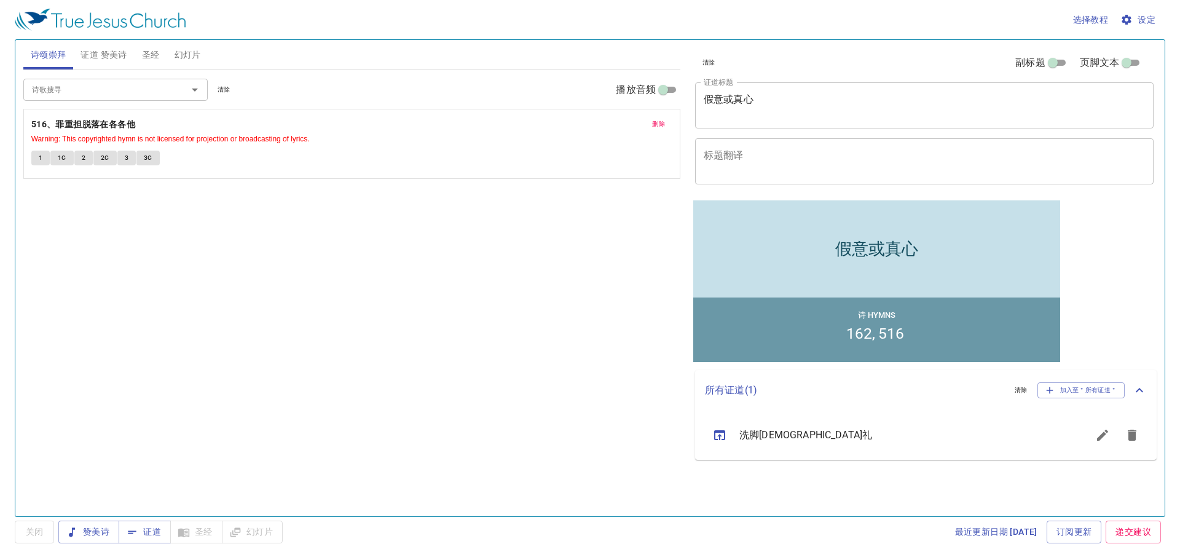
click at [809, 109] on textarea "假意或真心" at bounding box center [924, 104] width 441 height 23
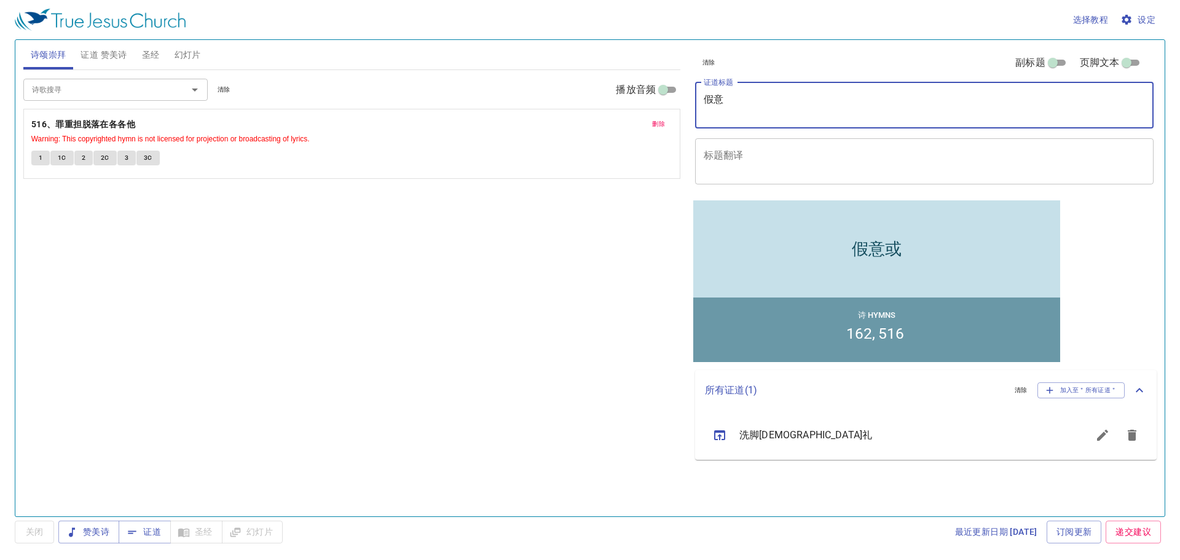
type textarea "假"
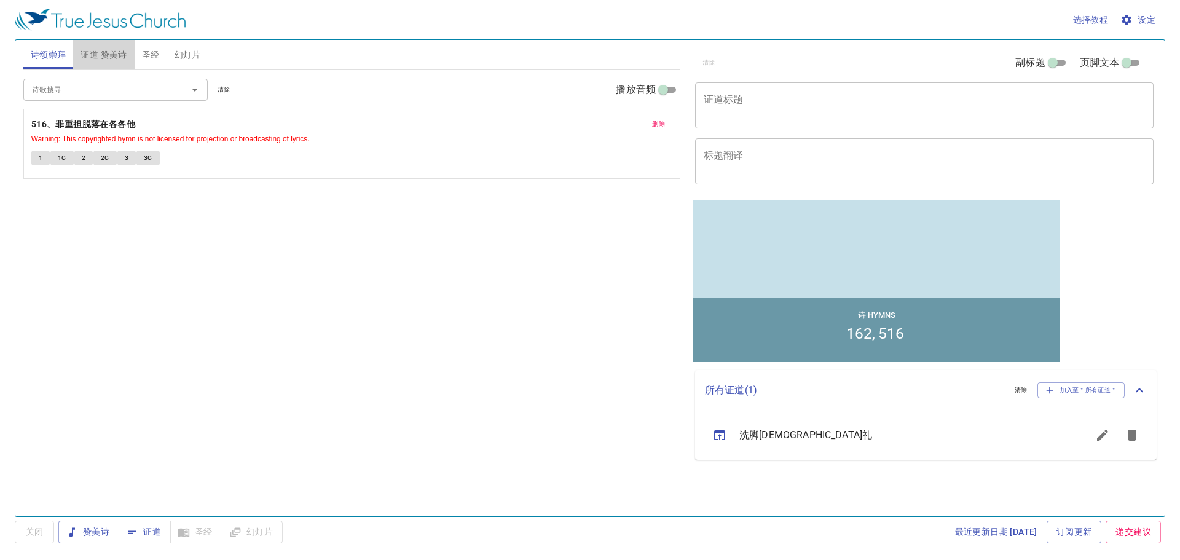
click at [112, 61] on span "证道 赞美诗" at bounding box center [104, 54] width 46 height 15
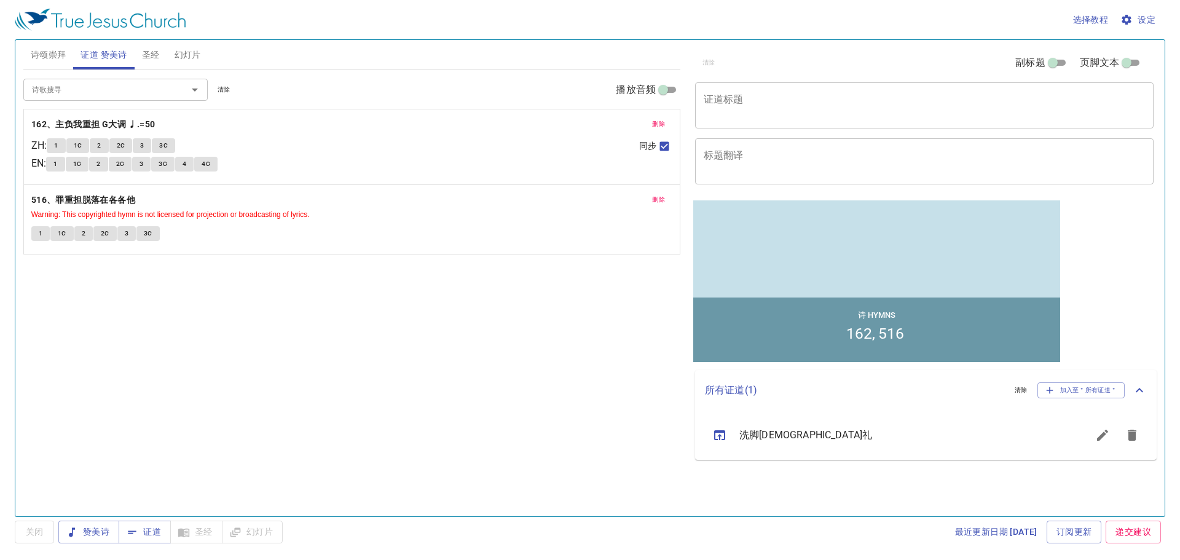
click at [657, 205] on span "删除" at bounding box center [658, 199] width 13 height 11
click at [657, 122] on span "删除" at bounding box center [658, 124] width 13 height 11
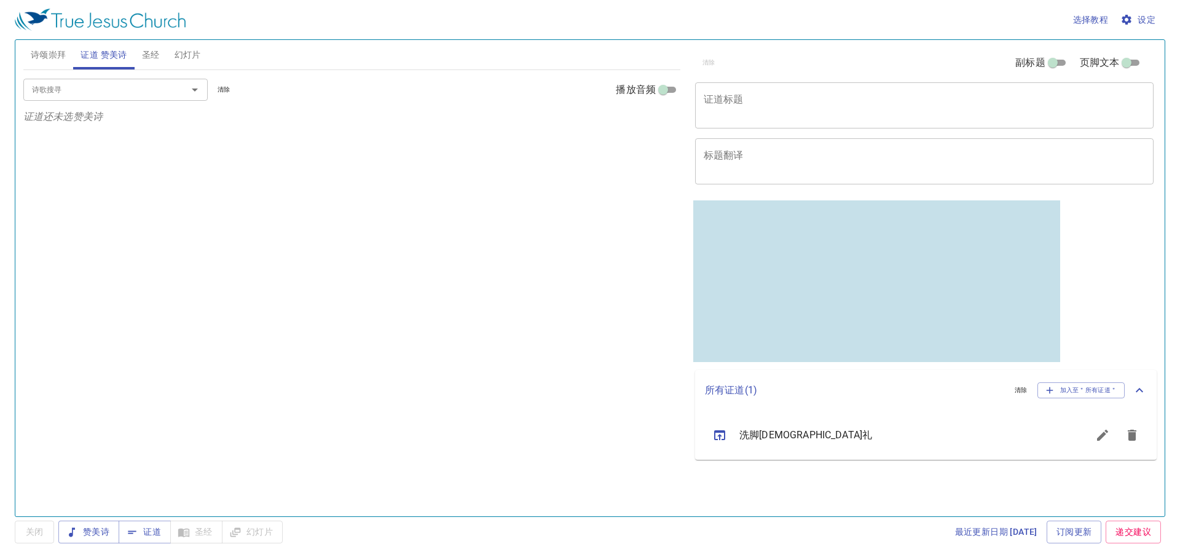
click at [796, 100] on textarea "证道标题" at bounding box center [924, 104] width 441 height 23
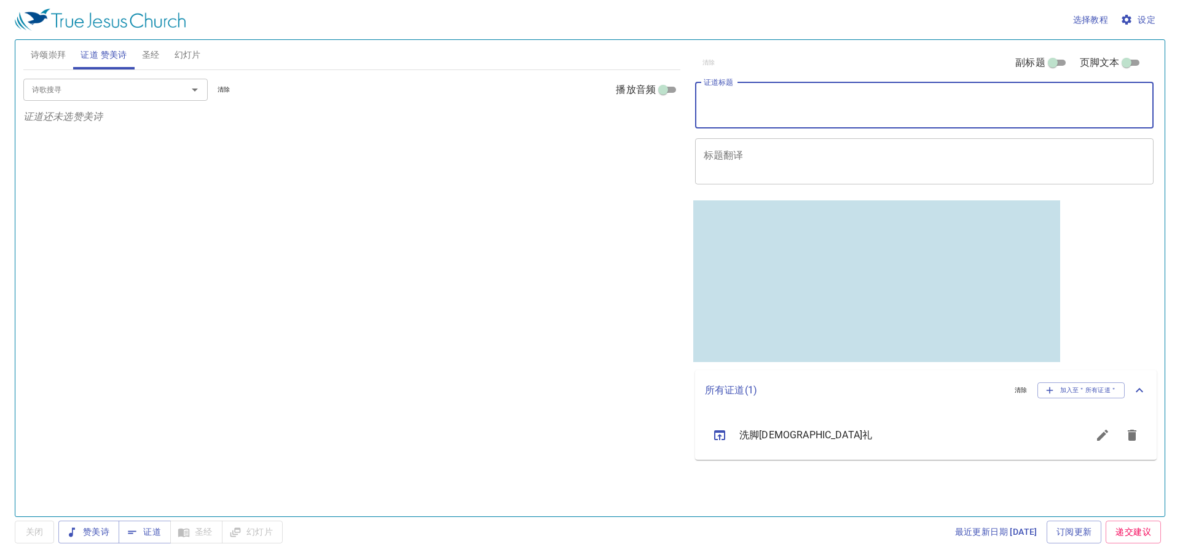
click at [778, 82] on div "x 证道标题" at bounding box center [924, 105] width 459 height 46
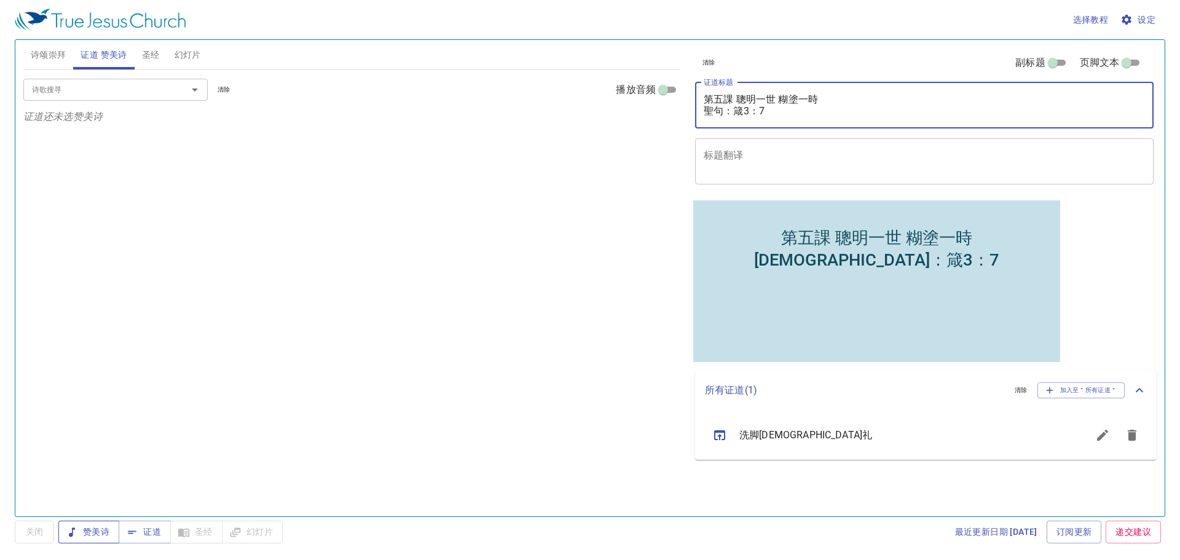
type textarea "第五課 聰明一世 糊塗一時 聖句：箴3：7"
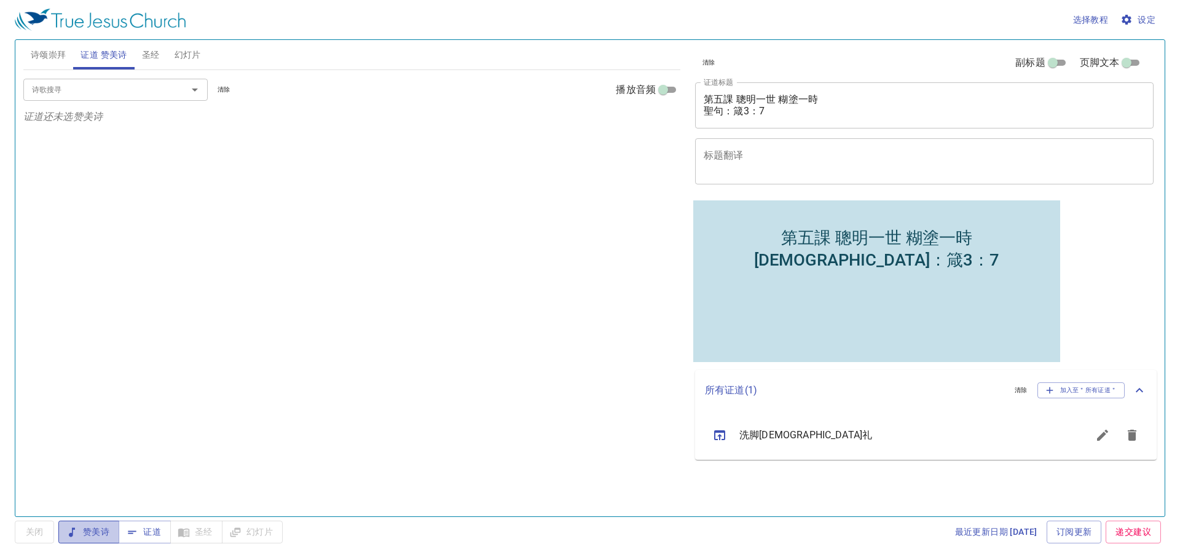
click at [100, 522] on button "赞美诗" at bounding box center [88, 532] width 61 height 23
click at [138, 527] on icon "button" at bounding box center [132, 532] width 12 height 12
click at [87, 528] on span "赞美诗" at bounding box center [88, 531] width 41 height 15
click at [34, 525] on span "关闭" at bounding box center [35, 531] width 20 height 15
click at [140, 532] on span "证道" at bounding box center [144, 531] width 33 height 15
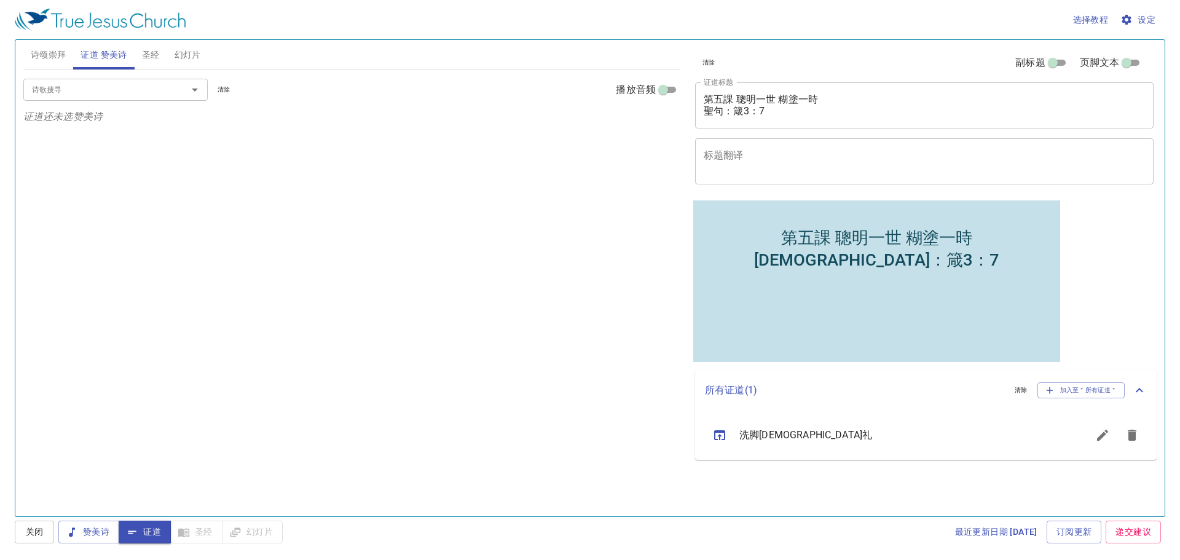
click at [795, 143] on div "x 标题翻译" at bounding box center [924, 161] width 459 height 46
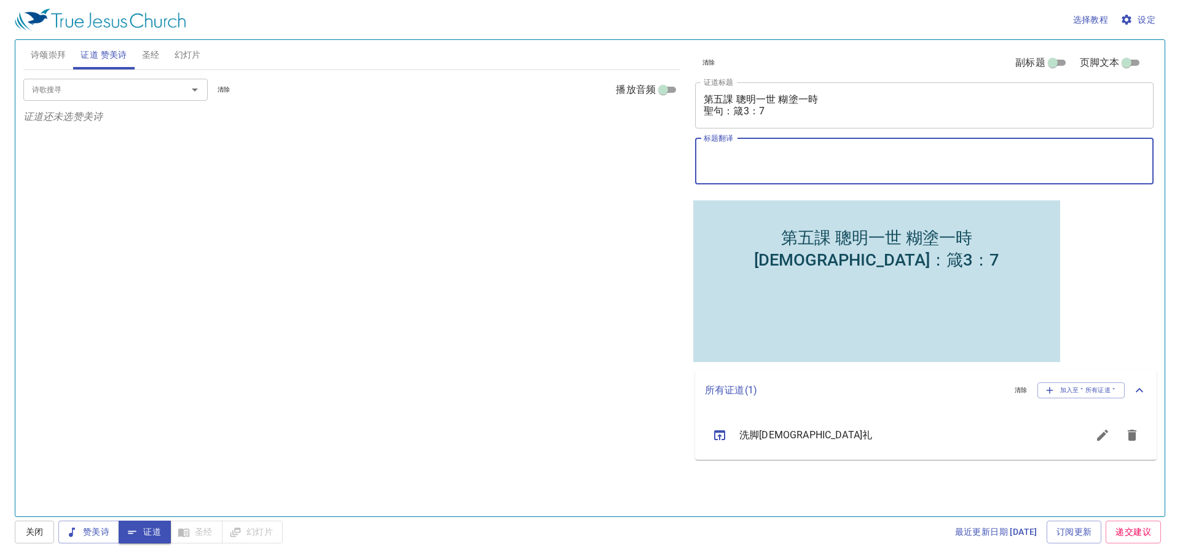
click at [828, 120] on div "第五課 聰明一世 糊塗一時 聖句：箴3：7 x 证道标题" at bounding box center [924, 105] width 459 height 46
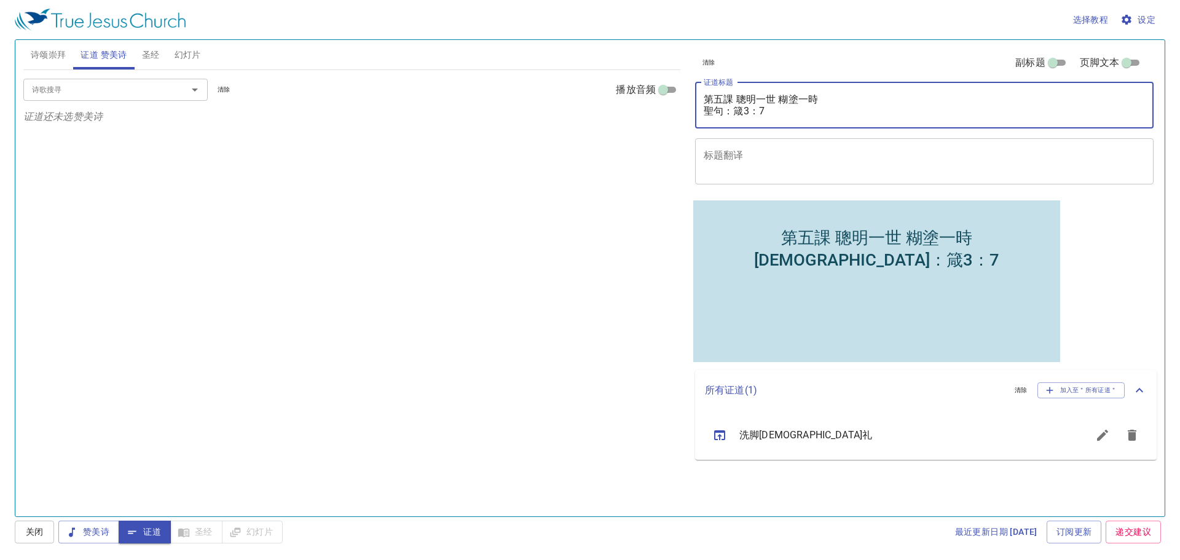
click at [716, 112] on textarea "第五課 聰明一世 糊塗一時 聖句：箴3：7" at bounding box center [924, 104] width 441 height 23
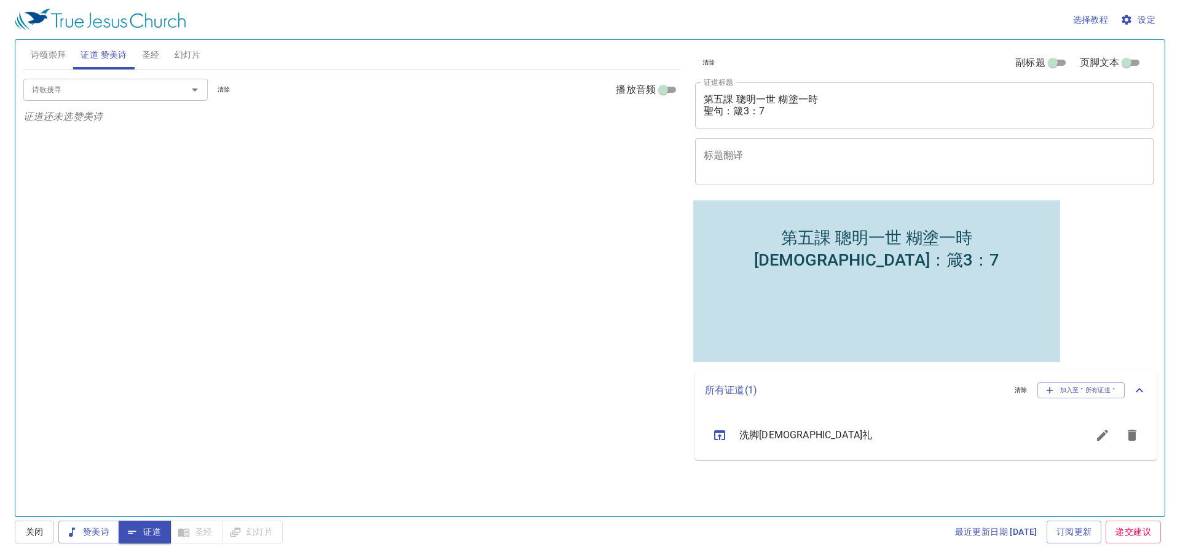
click at [376, 189] on div "诗歌搜寻 诗歌搜寻 清除 播放音频 证道还未选赞美诗" at bounding box center [351, 288] width 657 height 436
click at [47, 52] on span "诗颂崇拜" at bounding box center [49, 54] width 36 height 15
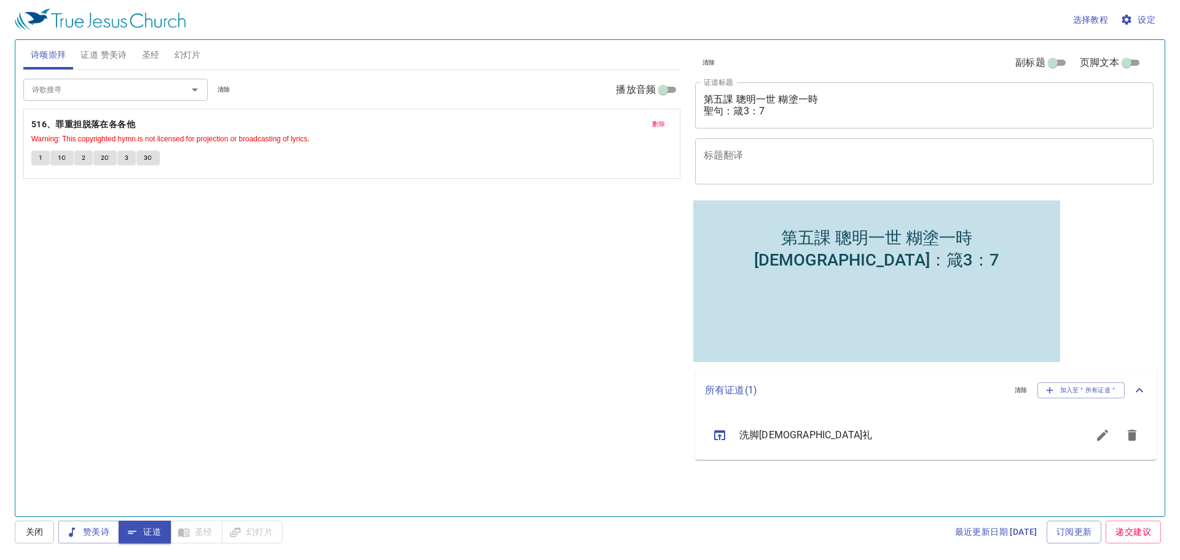
click at [112, 56] on span "证道 赞美诗" at bounding box center [104, 54] width 46 height 15
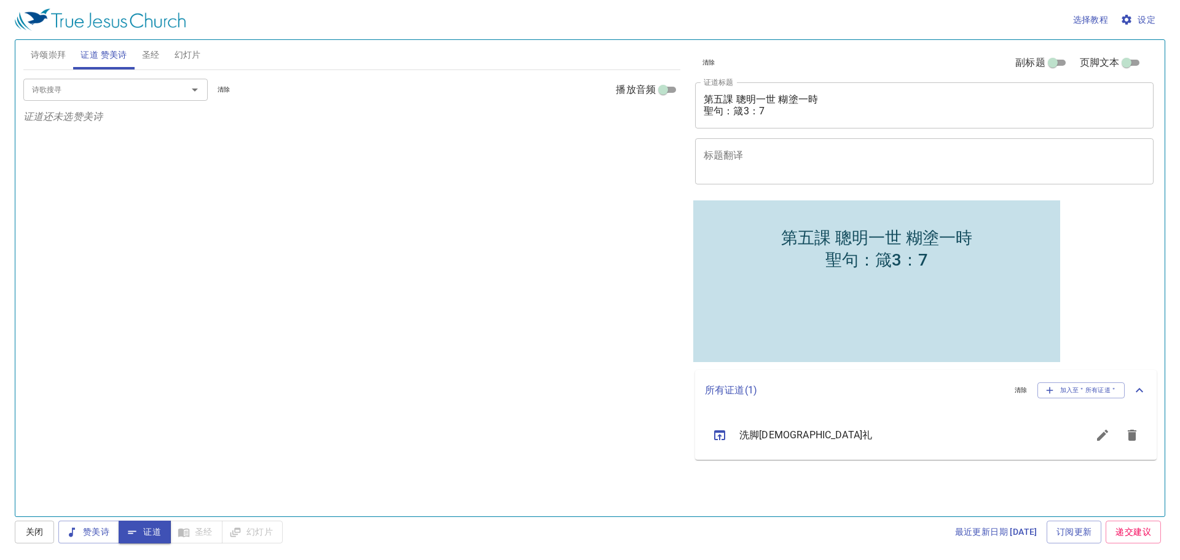
click at [151, 55] on span "圣经" at bounding box center [151, 54] width 18 height 15
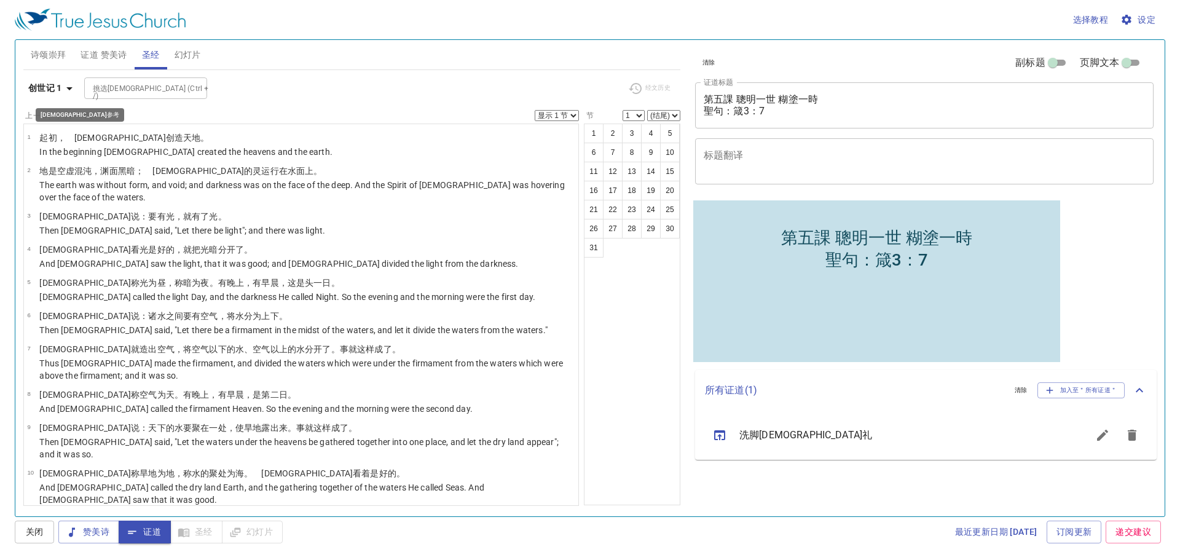
click at [59, 94] on b "创世记 1" at bounding box center [45, 88] width 34 height 15
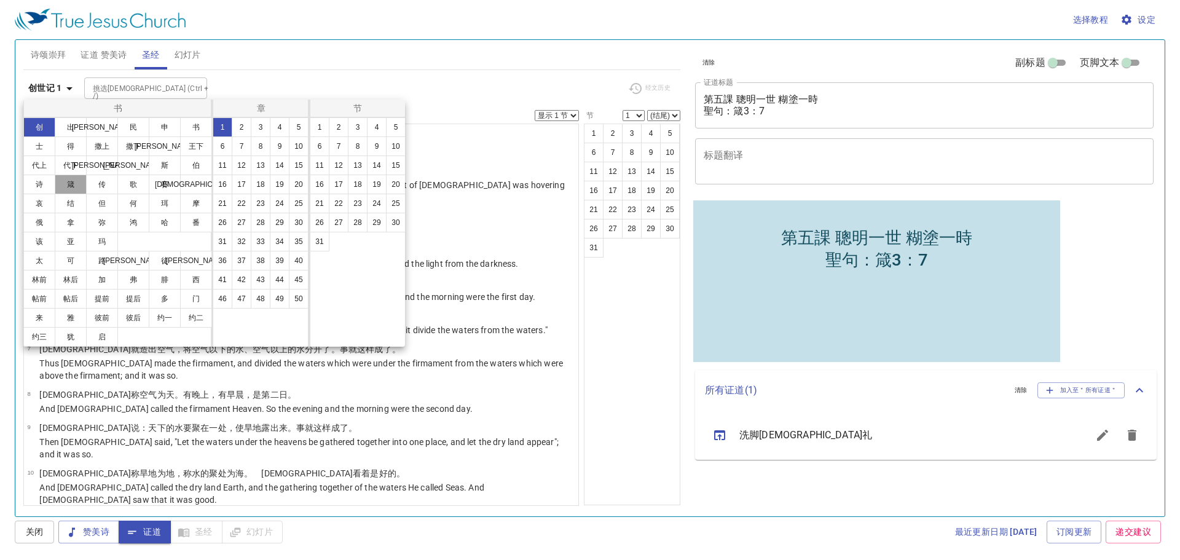
click at [66, 184] on button "箴" at bounding box center [71, 185] width 32 height 20
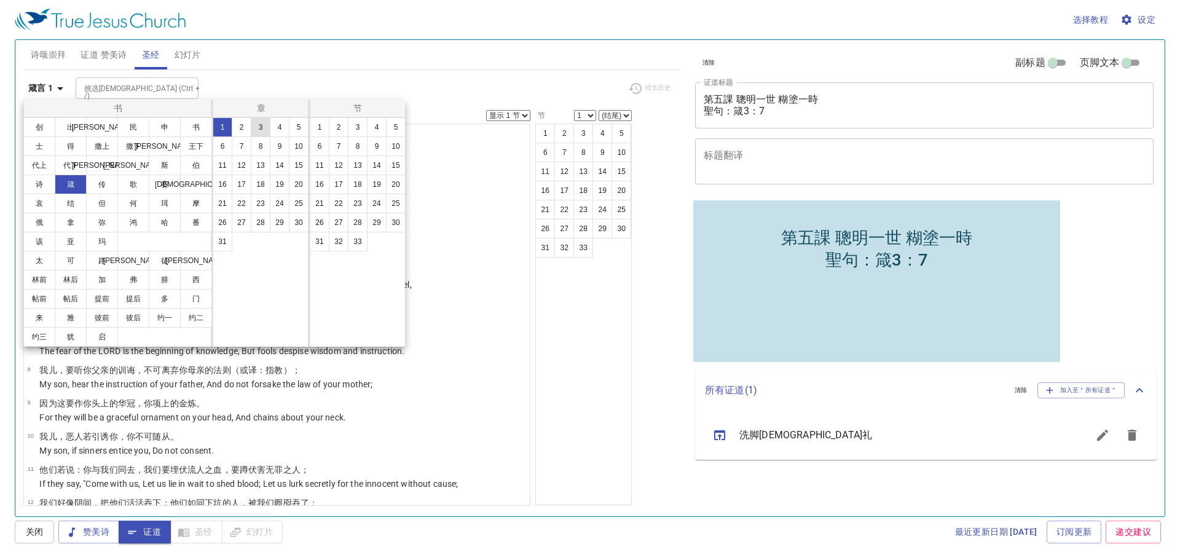
click at [259, 128] on button "3" at bounding box center [261, 127] width 20 height 20
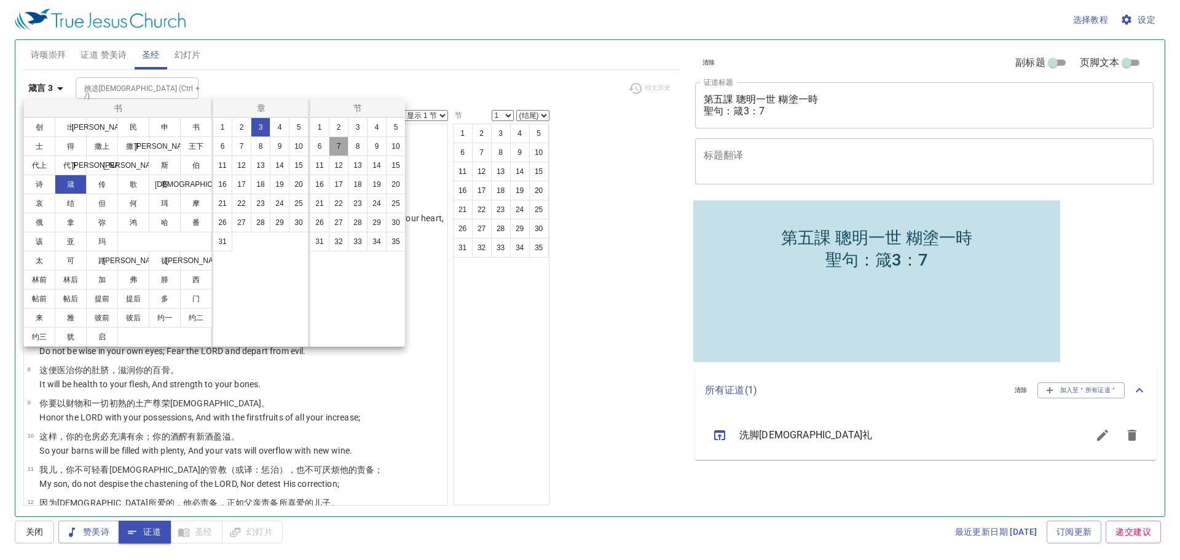
click at [341, 144] on button "7" at bounding box center [339, 146] width 20 height 20
select select "7"
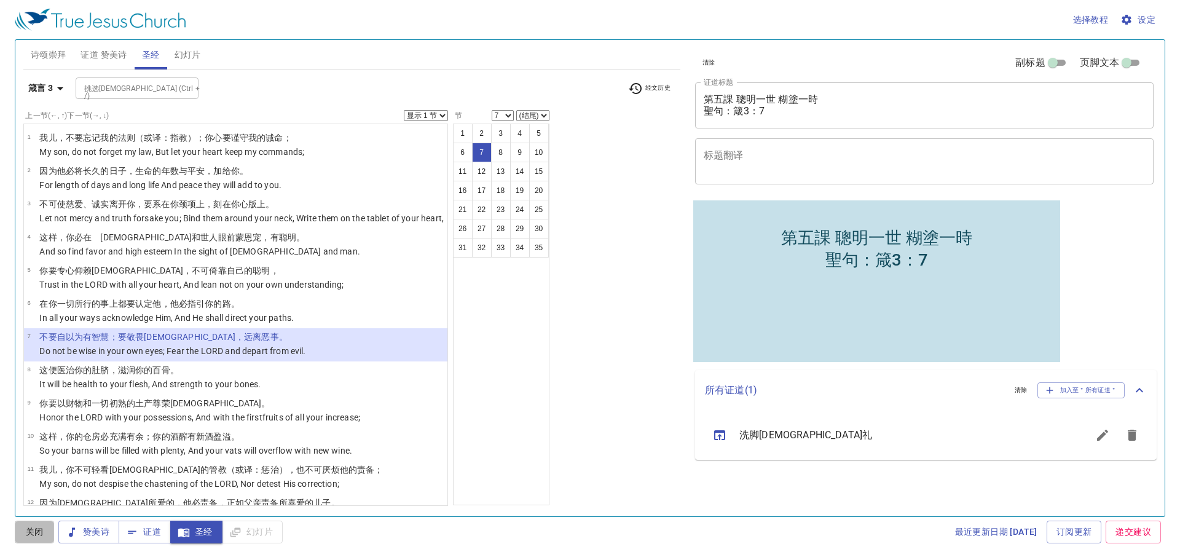
click at [38, 535] on span "关闭" at bounding box center [35, 531] width 20 height 15
click at [149, 534] on span "证道" at bounding box center [144, 531] width 33 height 15
click at [148, 532] on span "证道" at bounding box center [144, 531] width 33 height 15
click at [45, 532] on button "关闭" at bounding box center [34, 532] width 39 height 23
click at [151, 532] on span "证道" at bounding box center [144, 531] width 33 height 15
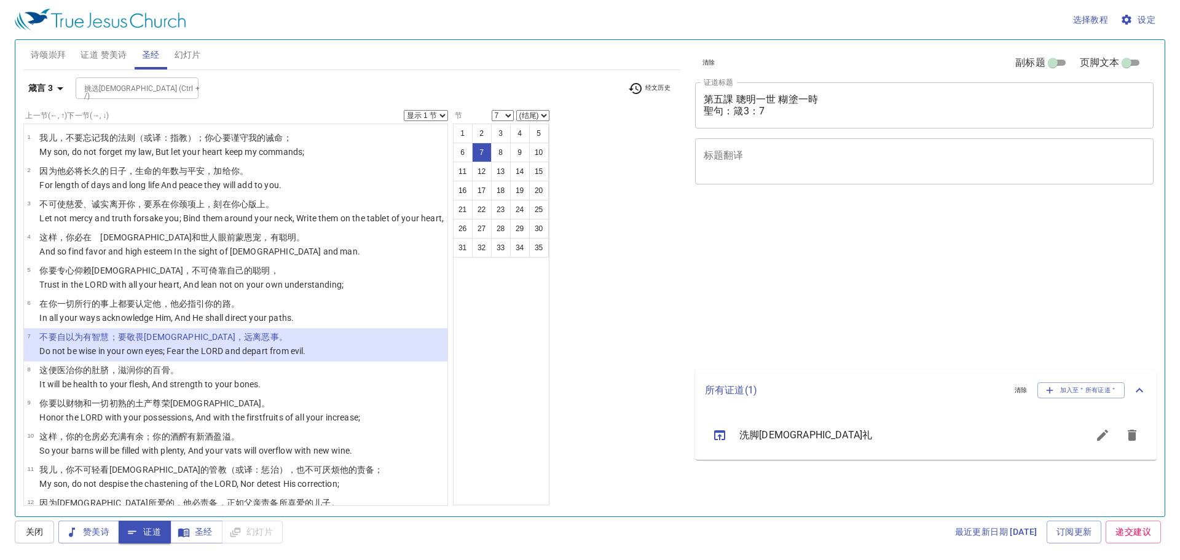
select select "7"
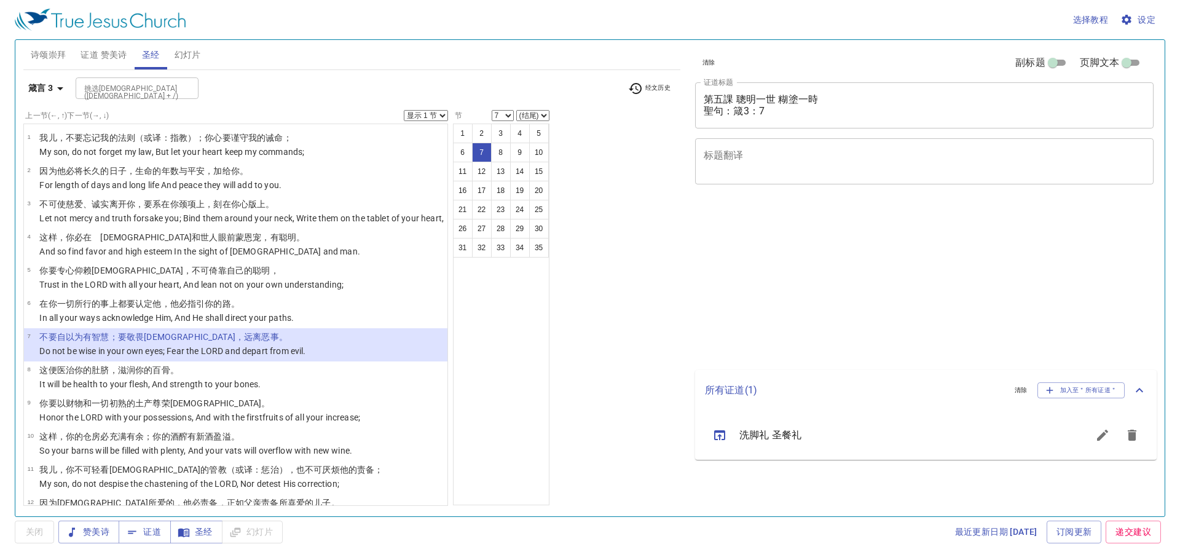
select select "7"
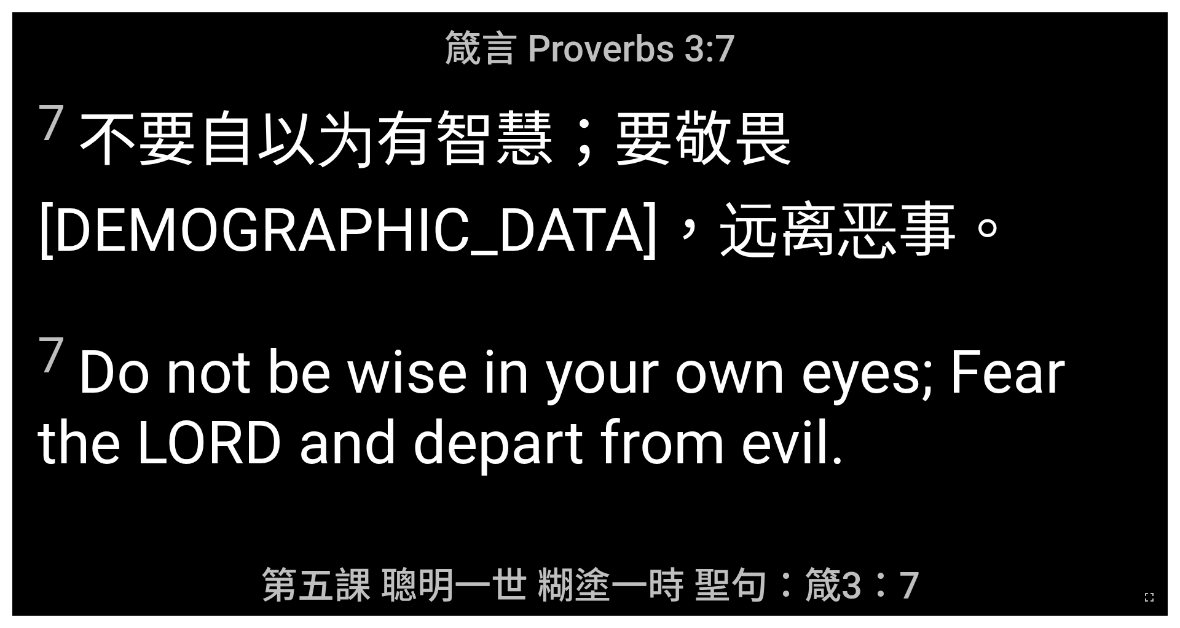
click at [2, 44] on div "箴言 Proverbs 3:7 箴言 Proverbs 3:7 7 不要自以为 有智慧 ；要敬畏 耶和华 ，远离 恶事 。 7 不要自以为 有智慧 ；要敬畏 …" at bounding box center [590, 314] width 1180 height 628
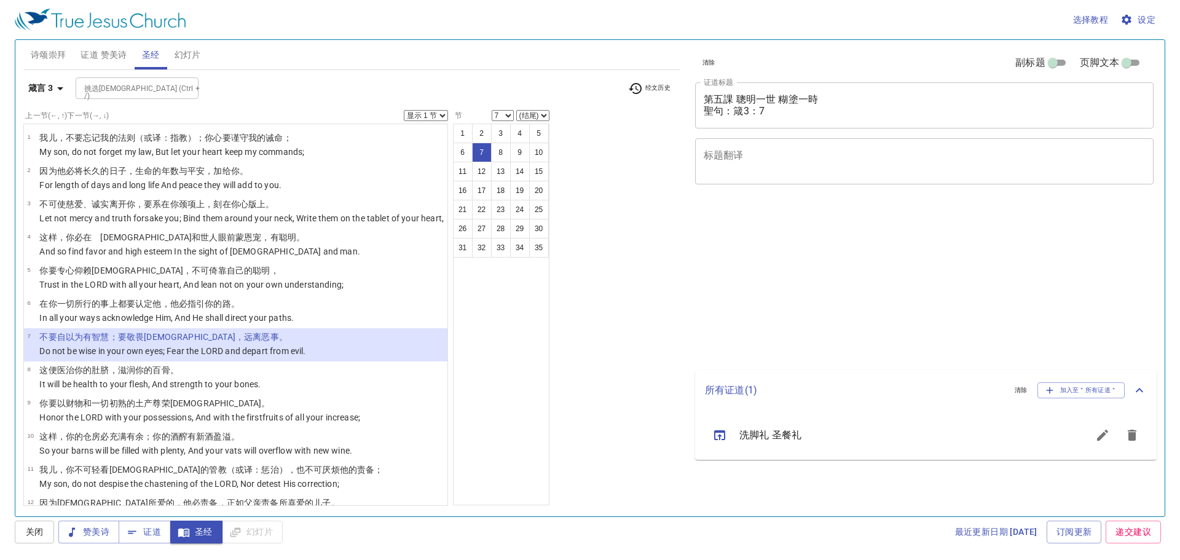
select select "7"
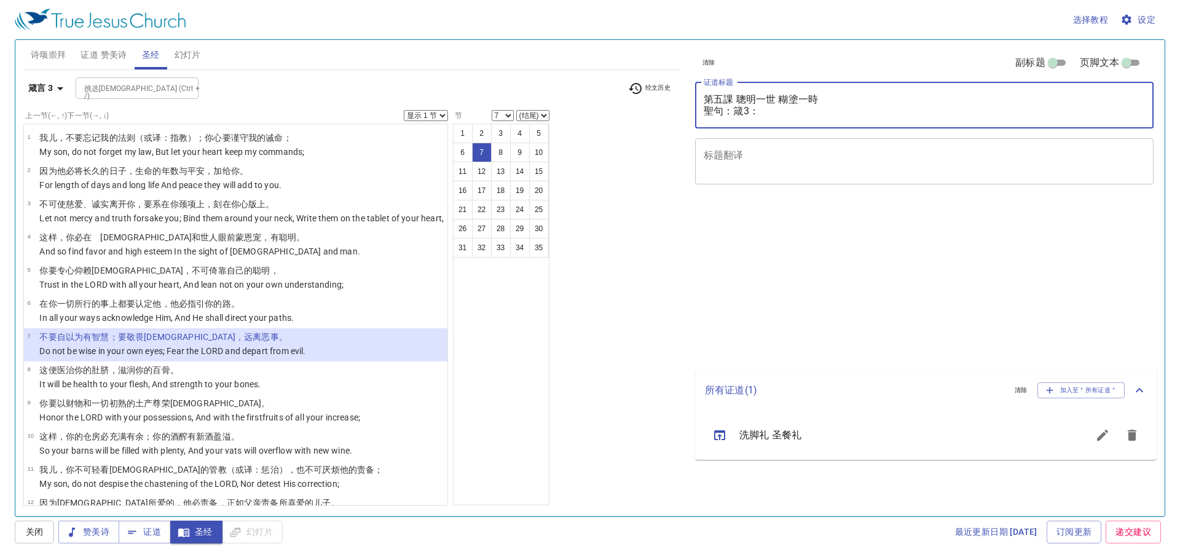
select select "7"
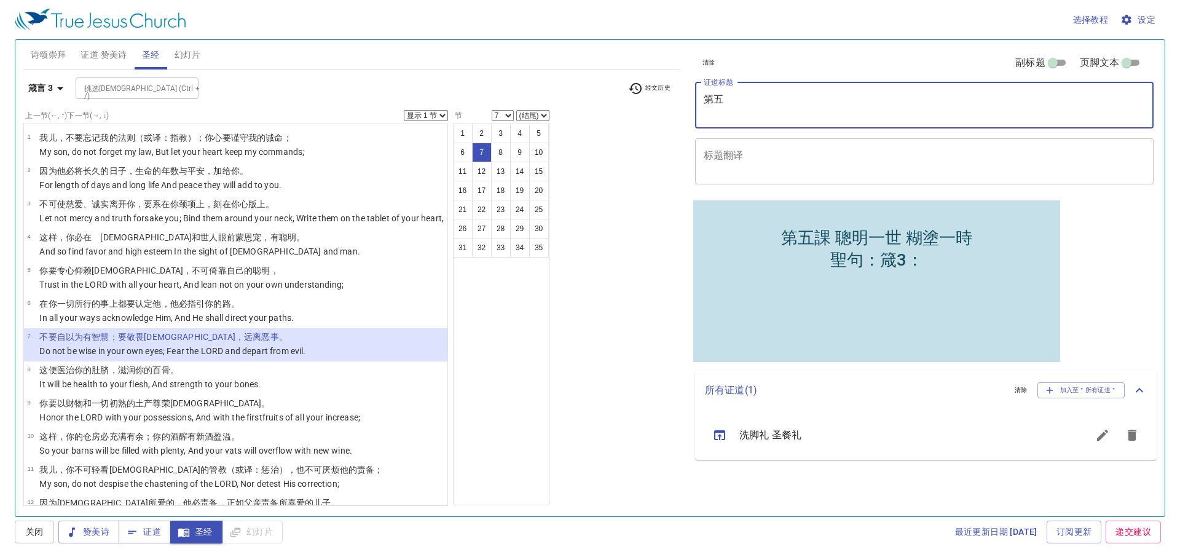
type textarea "第"
